Goal: Navigation & Orientation: Find specific page/section

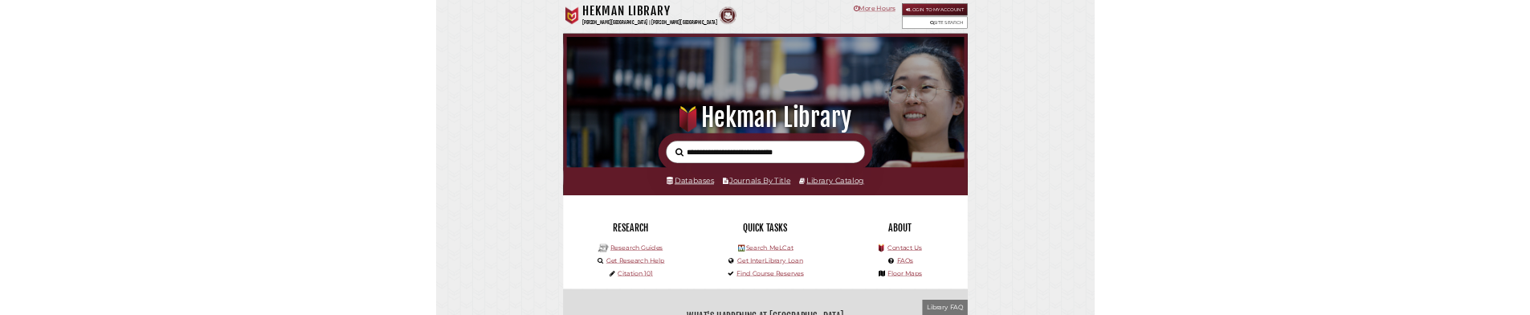
scroll to position [305, 915]
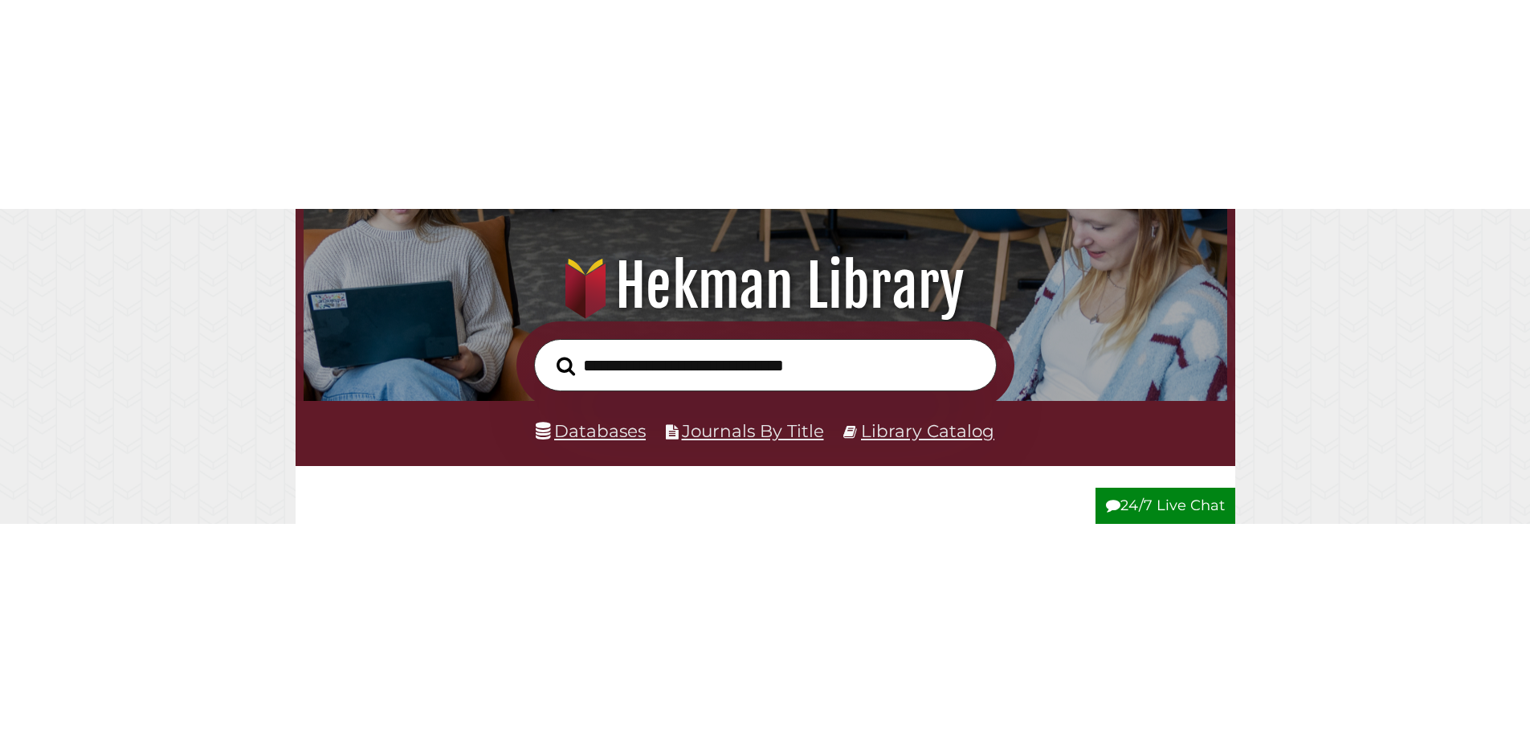
scroll to position [305, 915]
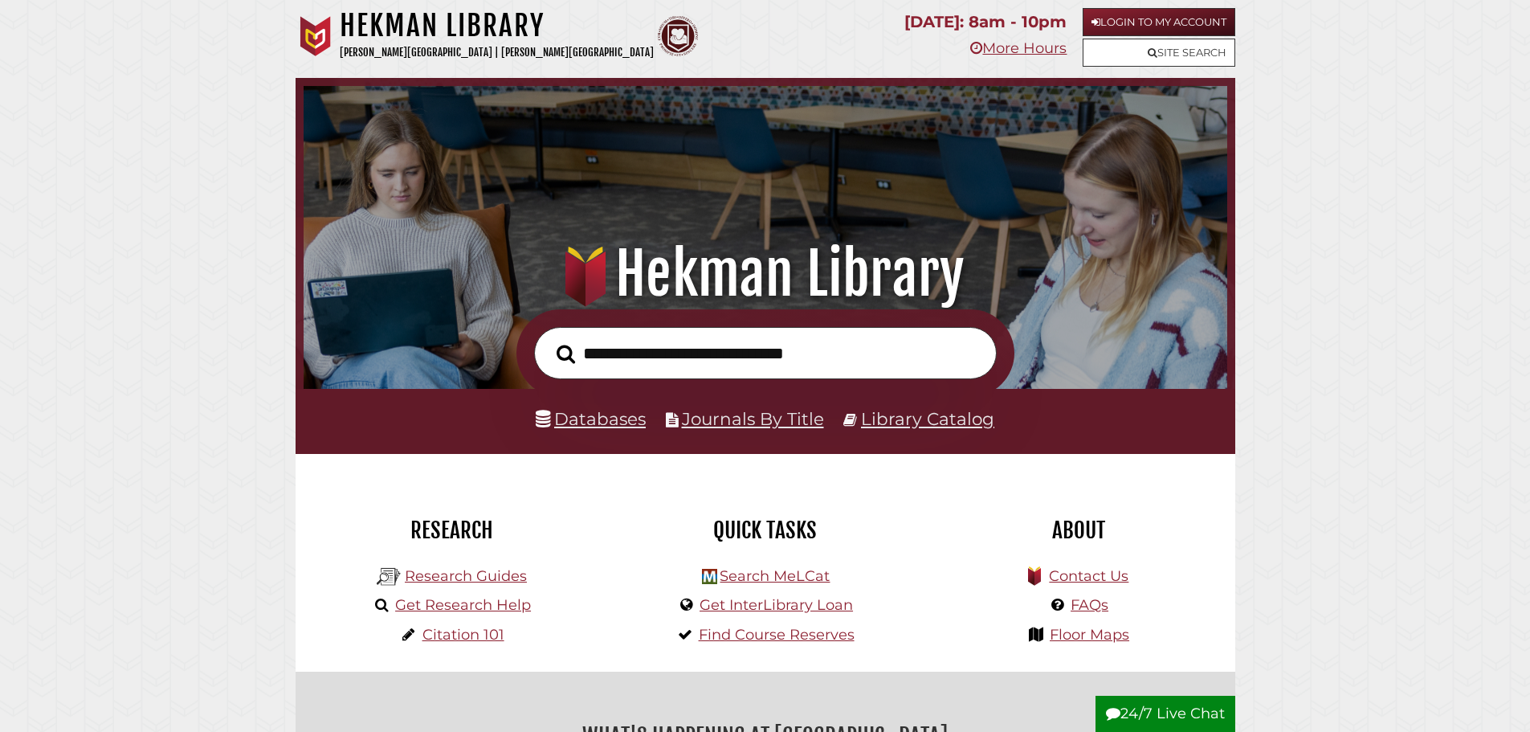
scroll to position [305, 915]
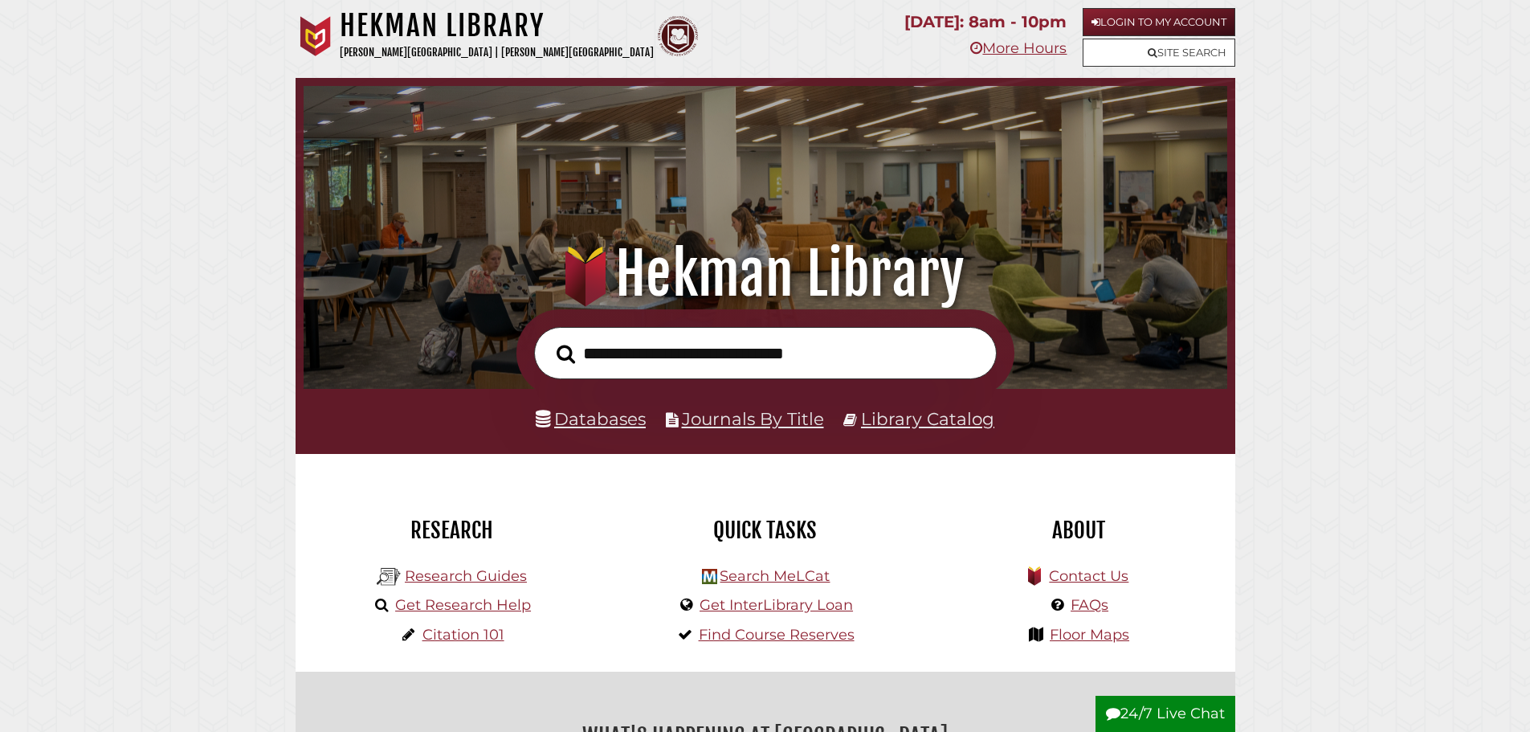
scroll to position [305, 915]
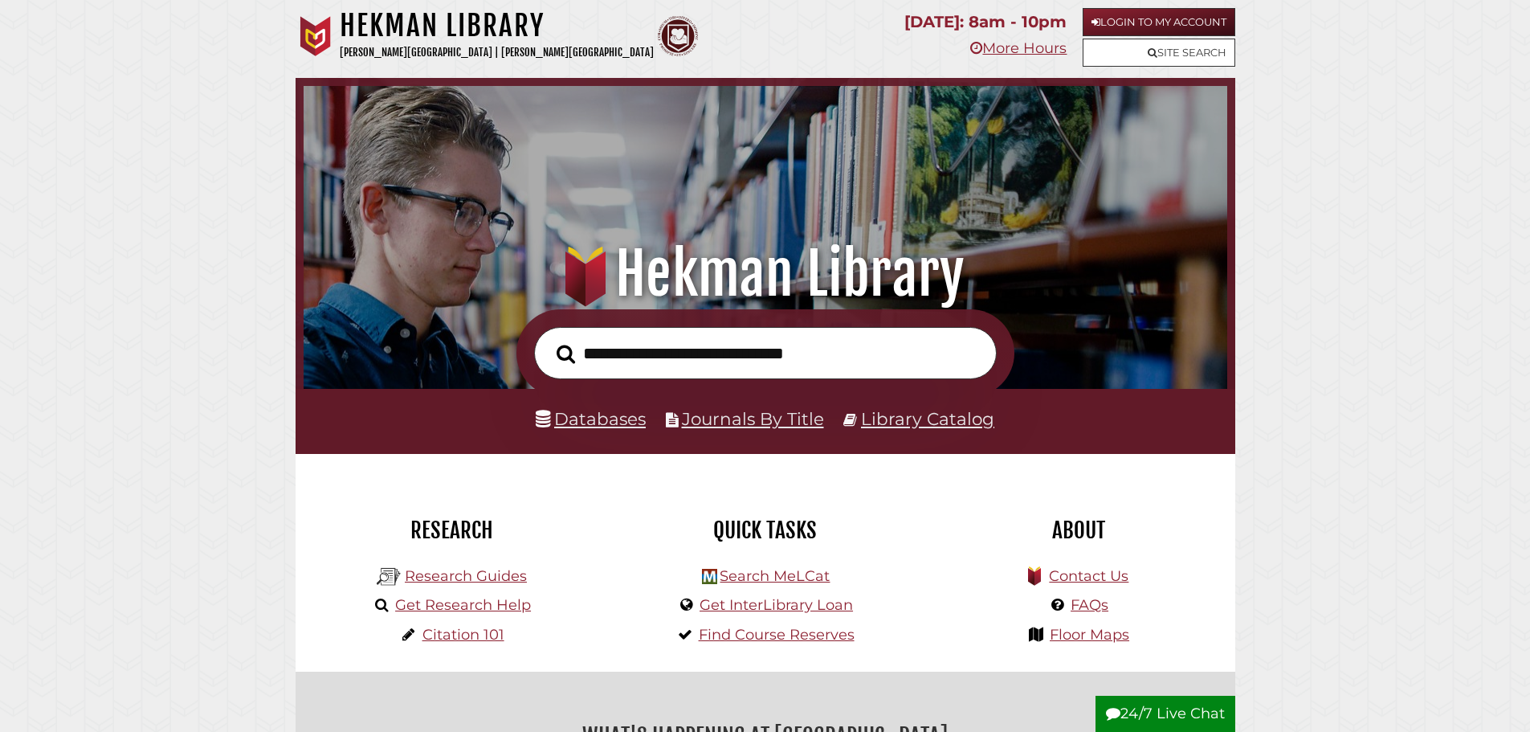
scroll to position [305, 915]
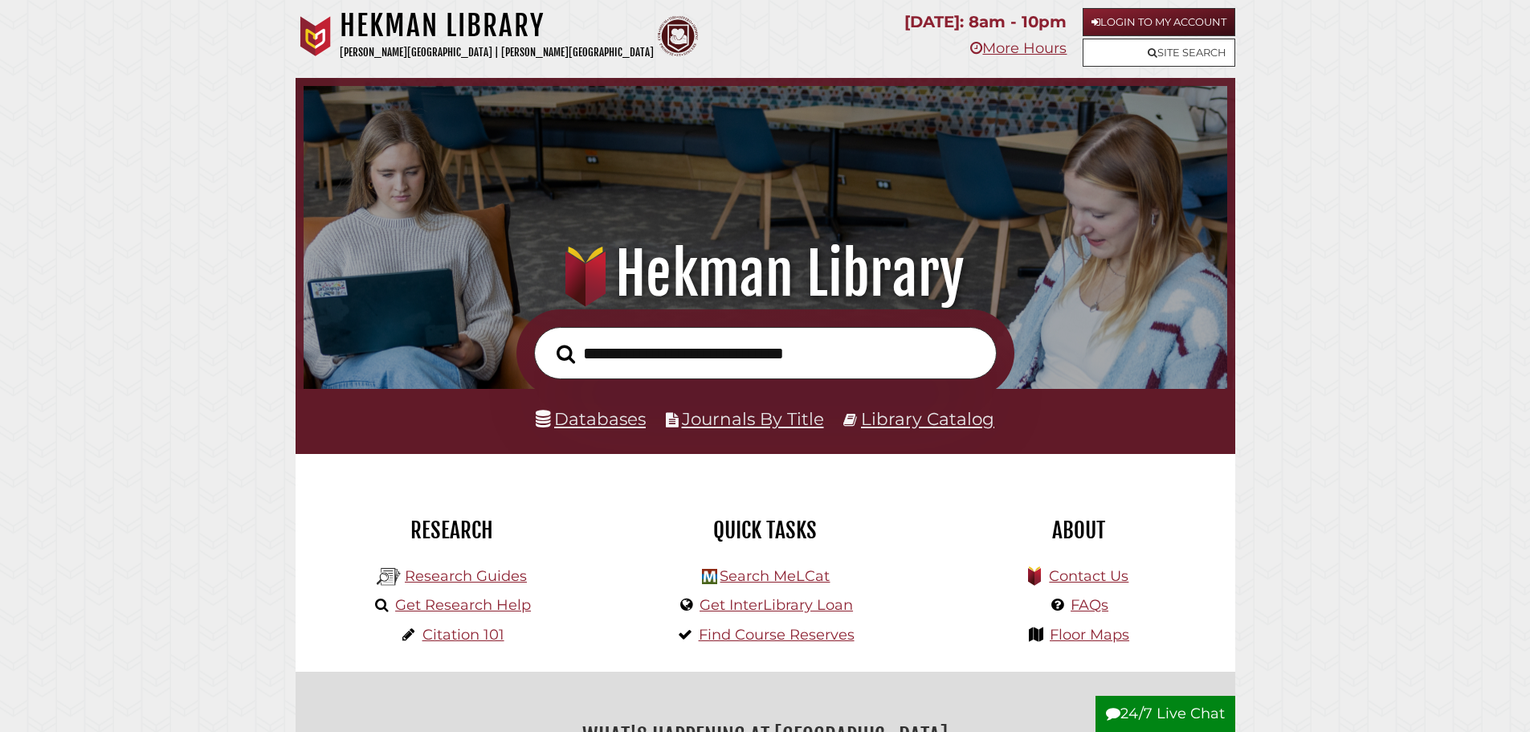
scroll to position [305, 915]
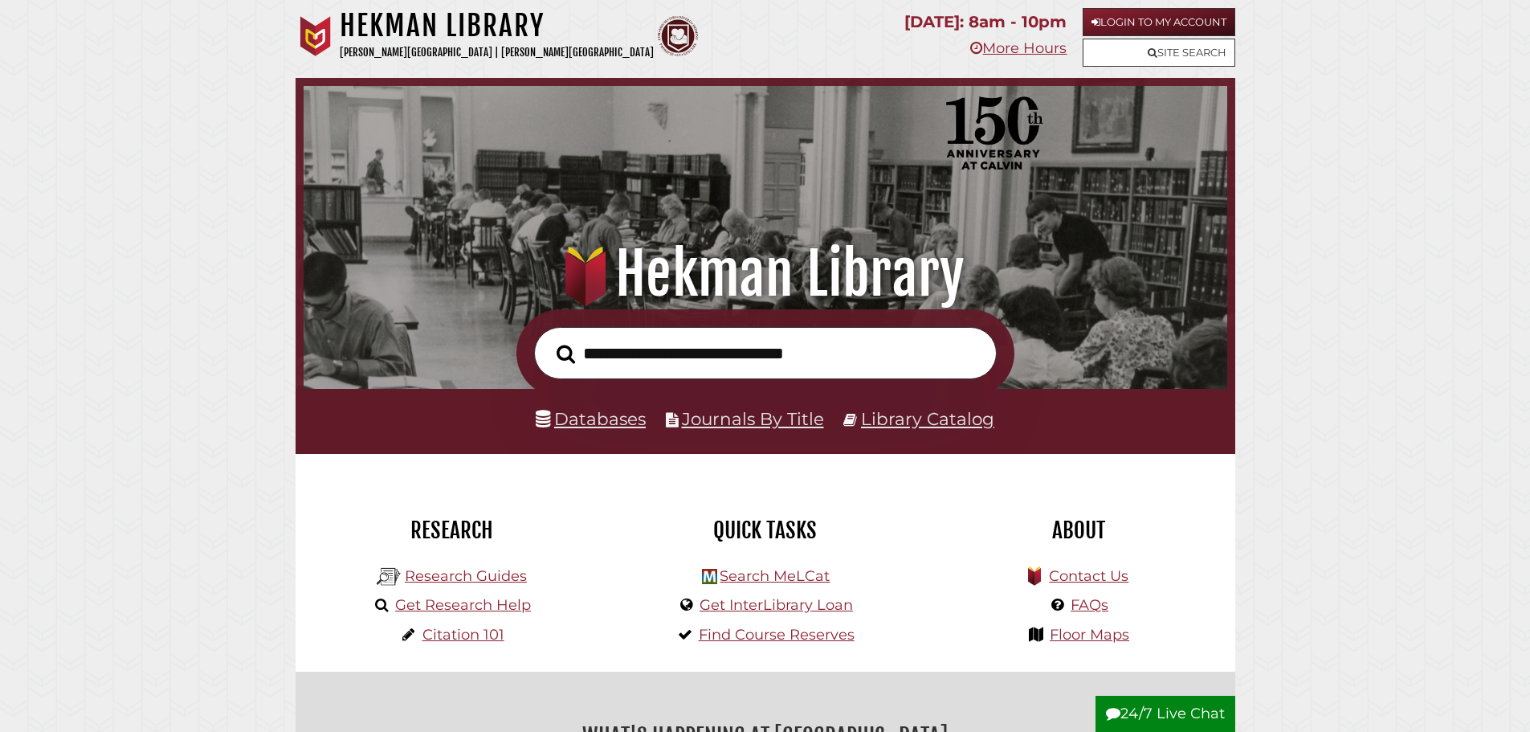
scroll to position [305, 915]
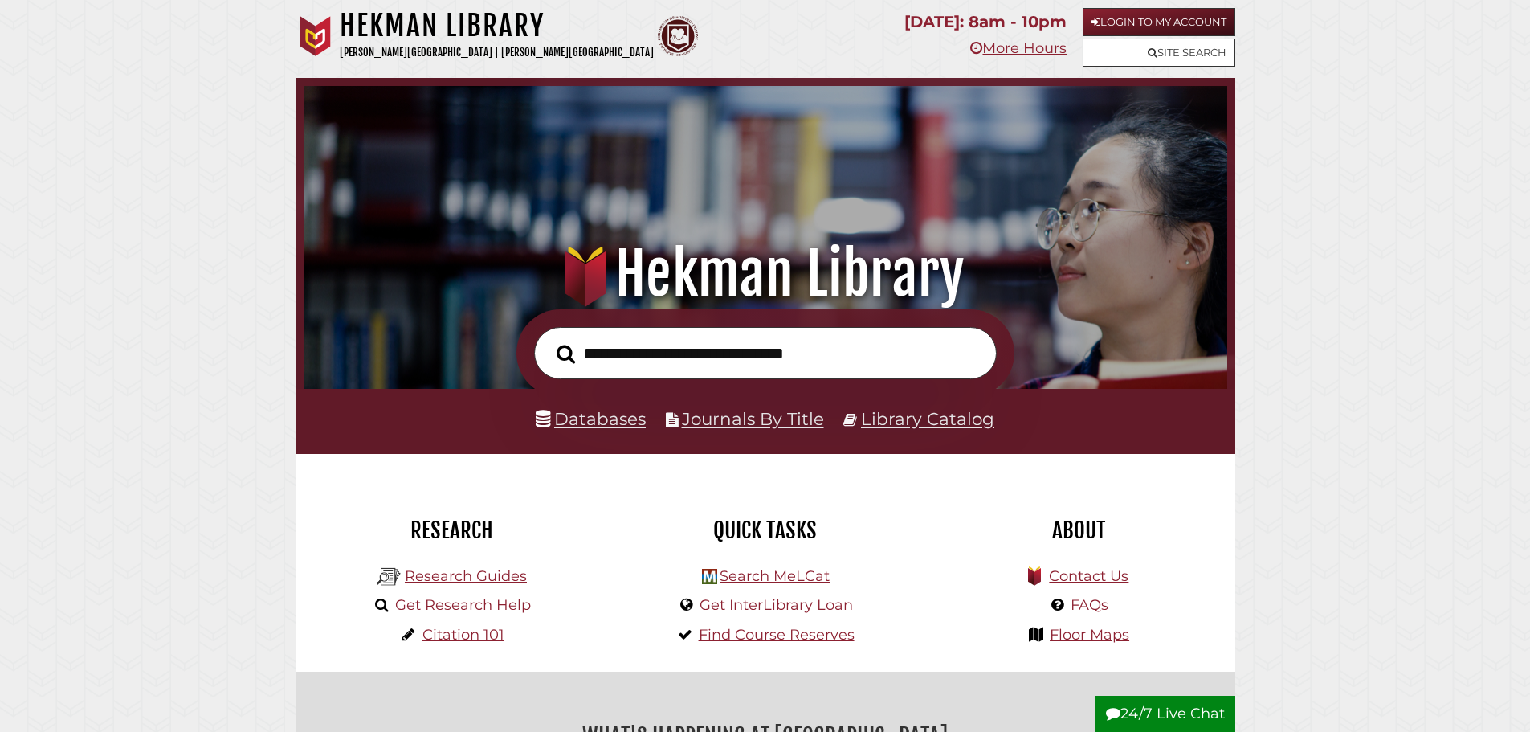
scroll to position [305, 915]
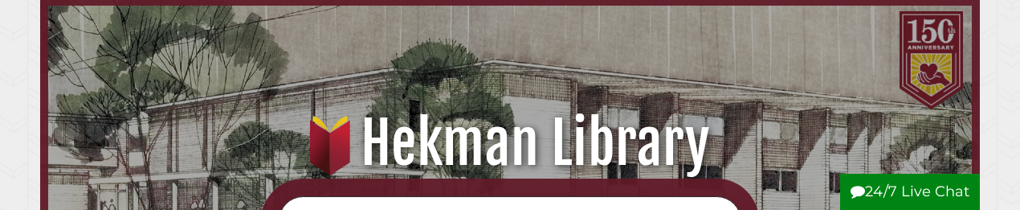
scroll to position [156, 289]
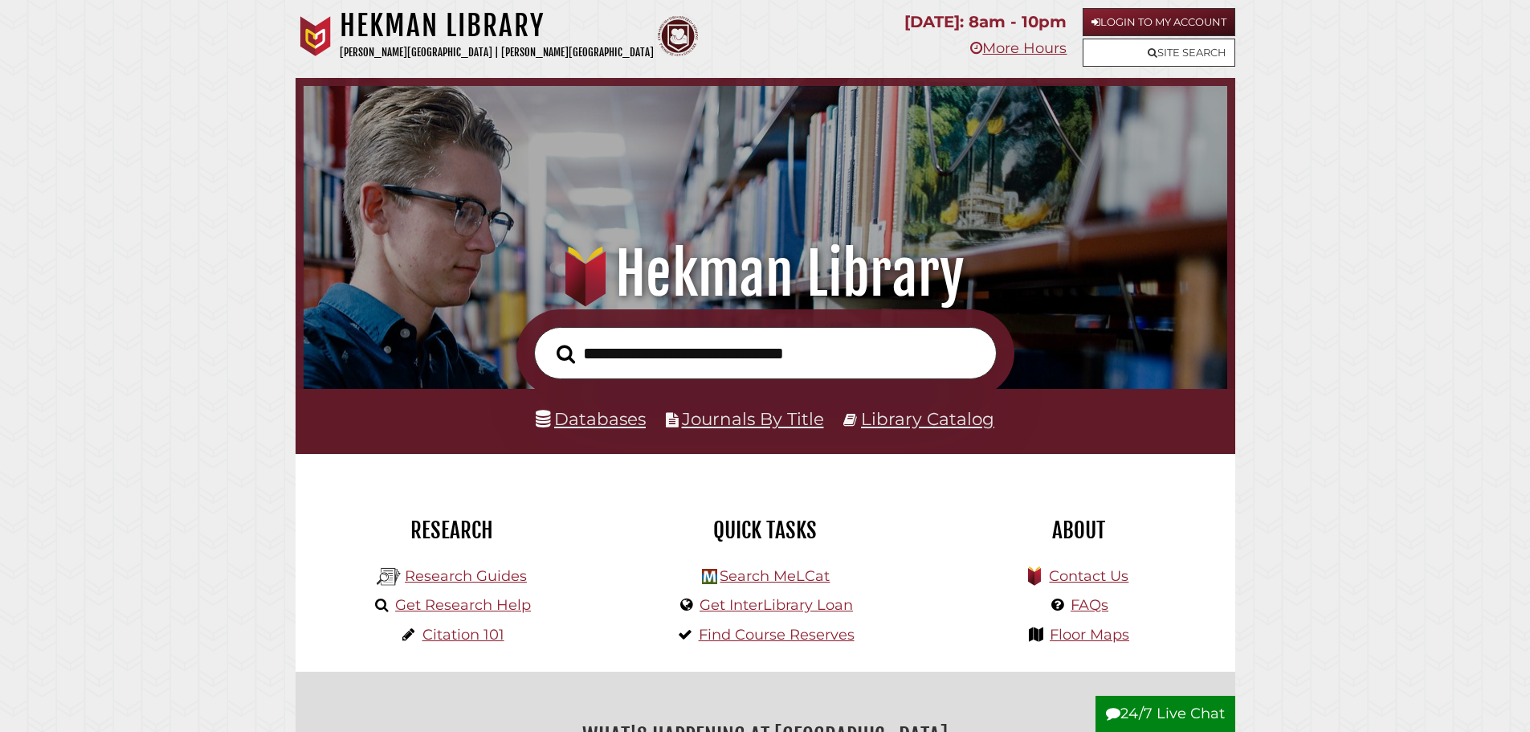
scroll to position [305, 915]
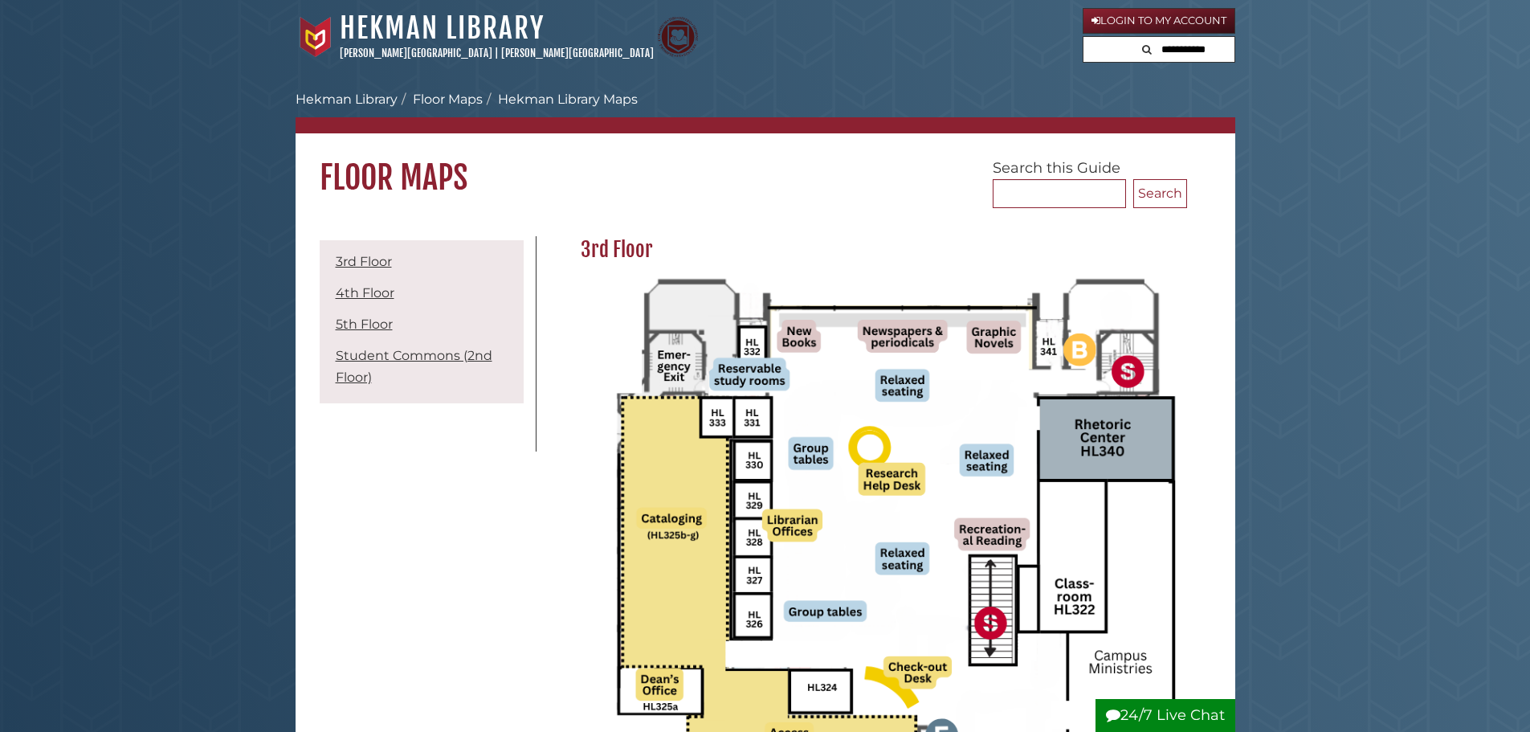
click at [362, 315] on li "5th Floor" at bounding box center [422, 324] width 196 height 28
click at [362, 332] on li "5th Floor" at bounding box center [422, 324] width 196 height 28
click at [364, 328] on link "5th Floor" at bounding box center [364, 323] width 57 height 15
